Goal: Book appointment/travel/reservation

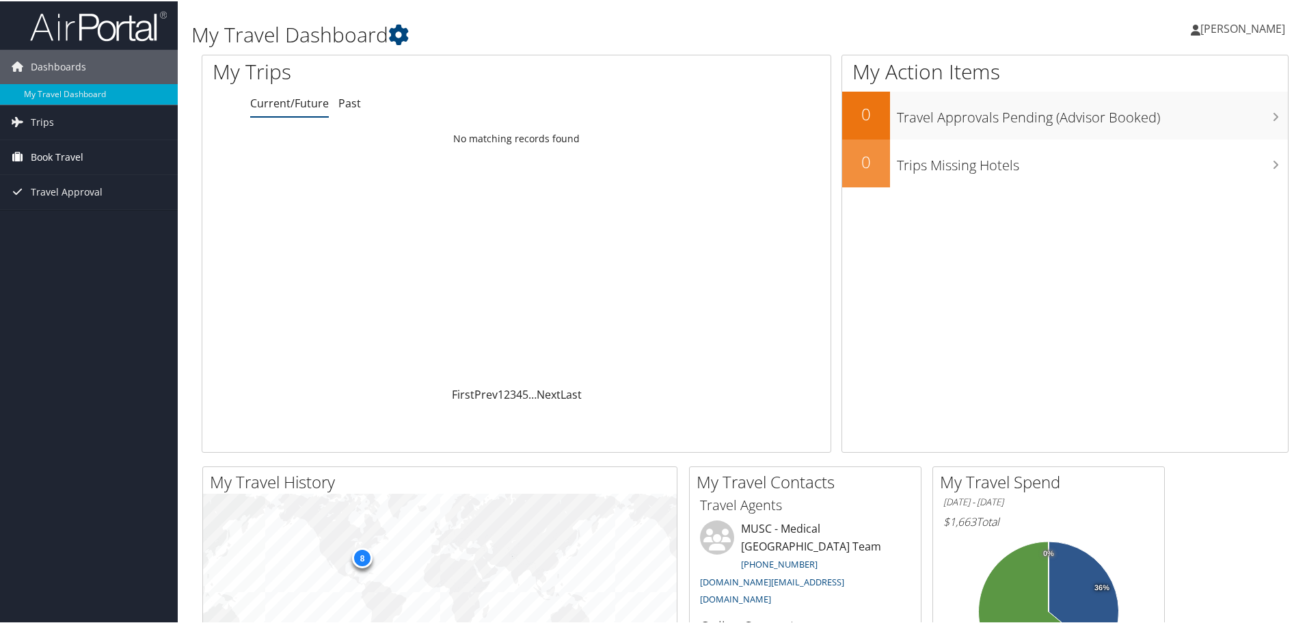
click at [92, 163] on link "Book Travel" at bounding box center [89, 156] width 178 height 34
click at [88, 227] on link "Book/Manage Online Trips" at bounding box center [89, 224] width 178 height 21
